Goal: Navigation & Orientation: Find specific page/section

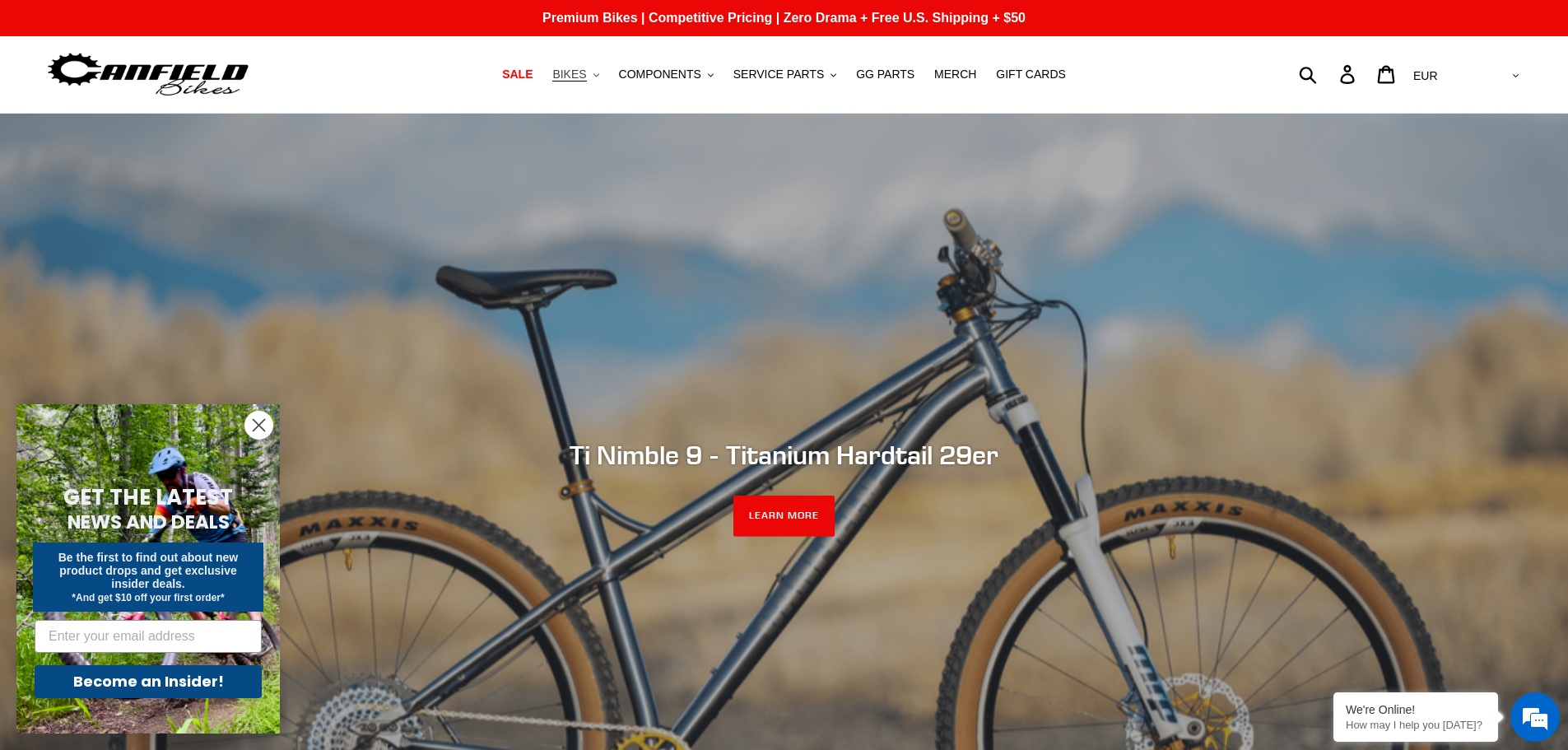
click at [586, 72] on span "BIKES" at bounding box center [569, 74] width 34 height 14
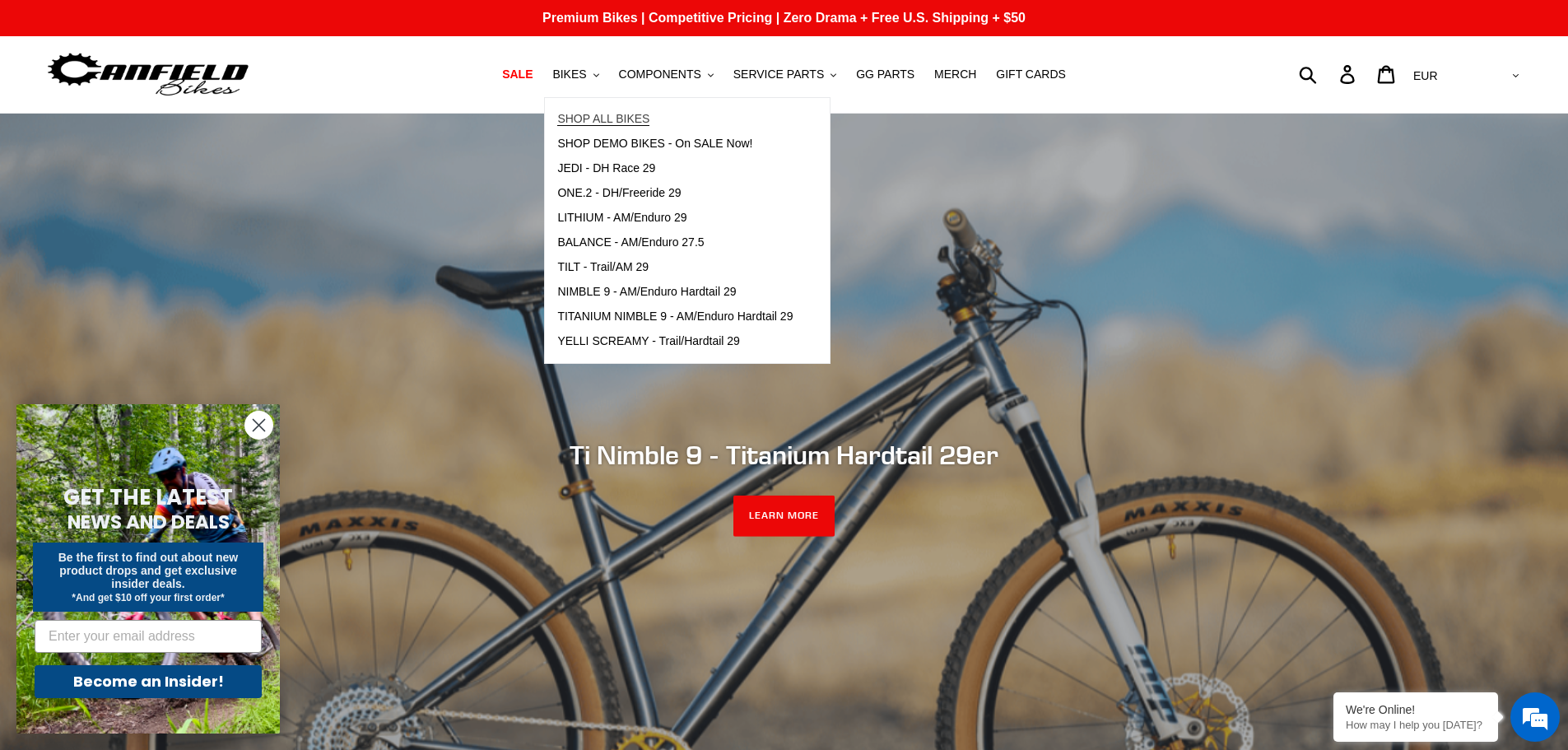
click at [586, 113] on span "SHOP ALL BIKES" at bounding box center [603, 119] width 92 height 14
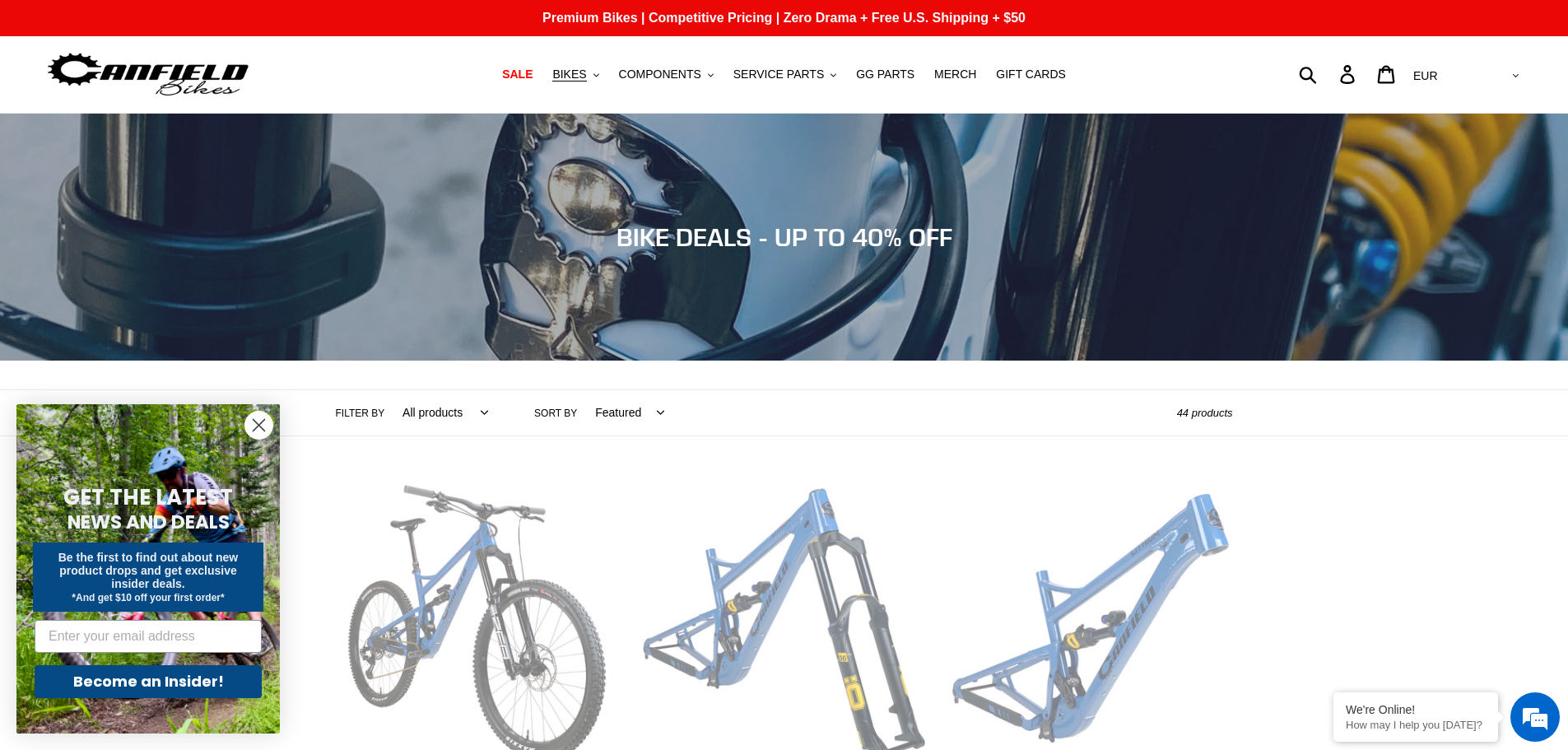
click at [210, 50] on img at bounding box center [148, 74] width 206 height 51
